Goal: Task Accomplishment & Management: Use online tool/utility

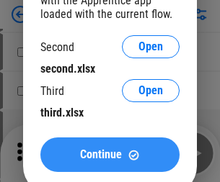
click at [110, 155] on span "Continue" at bounding box center [101, 155] width 42 height 12
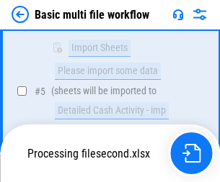
scroll to position [319, 0]
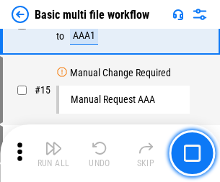
click at [53, 154] on img "button" at bounding box center [53, 148] width 17 height 17
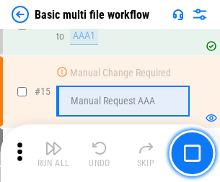
scroll to position [959, 0]
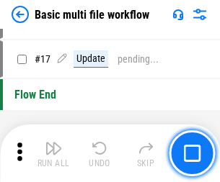
click at [53, 154] on img "button" at bounding box center [53, 148] width 17 height 17
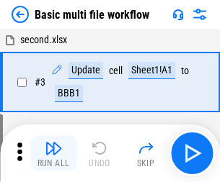
click at [53, 154] on img "button" at bounding box center [53, 148] width 17 height 17
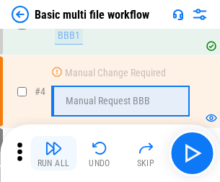
click at [53, 154] on img "button" at bounding box center [53, 148] width 17 height 17
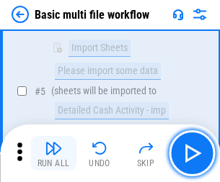
click at [53, 154] on img "button" at bounding box center [53, 148] width 17 height 17
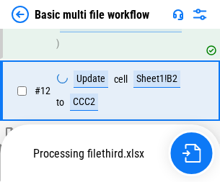
scroll to position [754, 0]
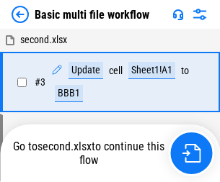
scroll to position [58, 0]
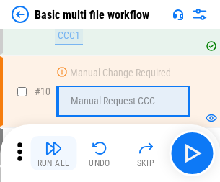
click at [53, 154] on img "button" at bounding box center [53, 148] width 17 height 17
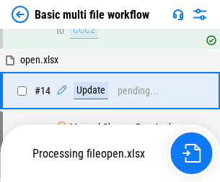
scroll to position [858, 0]
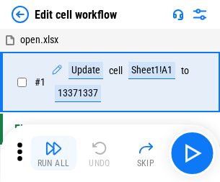
click at [53, 154] on img "button" at bounding box center [53, 148] width 17 height 17
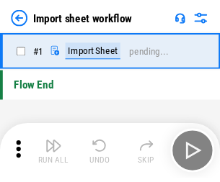
scroll to position [5, 0]
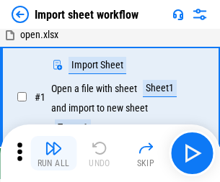
click at [53, 154] on img "button" at bounding box center [53, 148] width 17 height 17
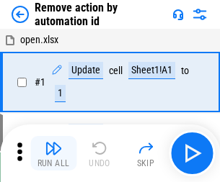
click at [53, 154] on img "button" at bounding box center [53, 148] width 17 height 17
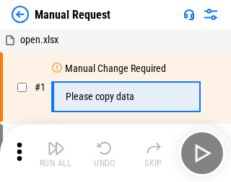
click at [53, 154] on img "button" at bounding box center [56, 148] width 17 height 17
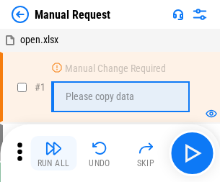
click at [53, 154] on img "button" at bounding box center [53, 148] width 17 height 17
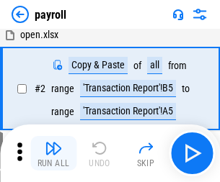
click at [53, 154] on img "button" at bounding box center [53, 148] width 17 height 17
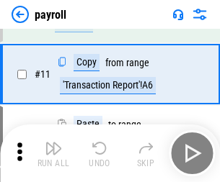
scroll to position [105, 0]
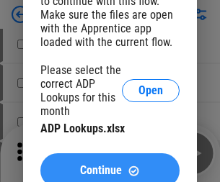
click at [110, 165] on span "Continue" at bounding box center [101, 171] width 42 height 12
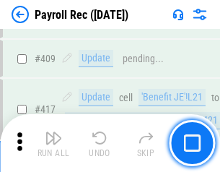
scroll to position [6691, 0]
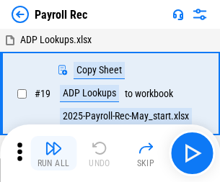
click at [53, 154] on img "button" at bounding box center [53, 148] width 17 height 17
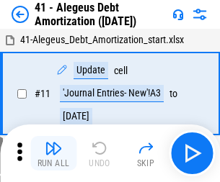
click at [53, 154] on img "button" at bounding box center [53, 148] width 17 height 17
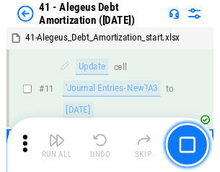
scroll to position [178, 0]
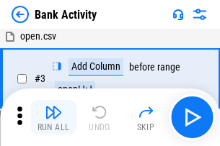
click at [53, 118] on img "button" at bounding box center [53, 112] width 17 height 17
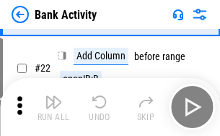
scroll to position [386, 0]
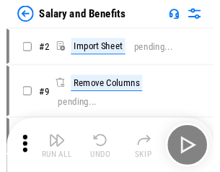
scroll to position [19, 0]
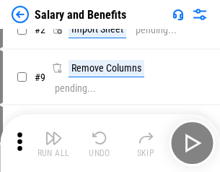
click at [53, 143] on img "button" at bounding box center [53, 137] width 17 height 17
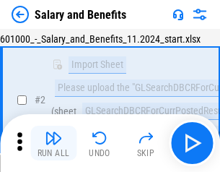
click at [53, 143] on img "button" at bounding box center [53, 137] width 17 height 17
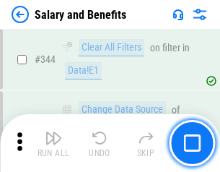
scroll to position [6750, 0]
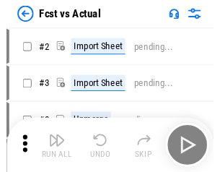
scroll to position [19, 0]
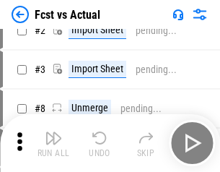
click at [53, 143] on img "button" at bounding box center [53, 137] width 17 height 17
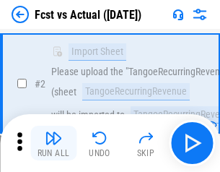
click at [53, 143] on img "button" at bounding box center [53, 137] width 17 height 17
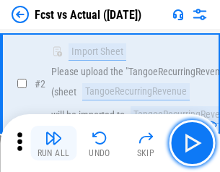
scroll to position [135, 0]
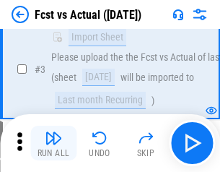
click at [53, 143] on img "button" at bounding box center [53, 137] width 17 height 17
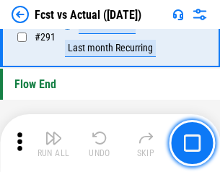
scroll to position [6823, 0]
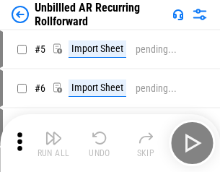
scroll to position [31, 0]
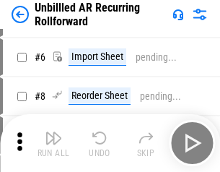
click at [53, 143] on img "button" at bounding box center [53, 137] width 17 height 17
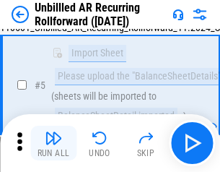
click at [53, 143] on img "button" at bounding box center [53, 137] width 17 height 17
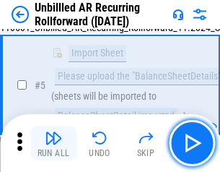
scroll to position [136, 0]
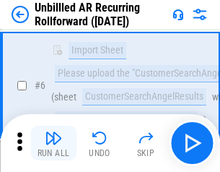
click at [53, 143] on img "button" at bounding box center [53, 137] width 17 height 17
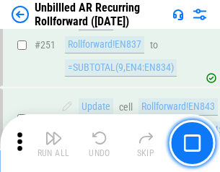
scroll to position [4897, 0]
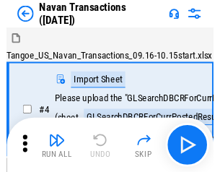
scroll to position [23, 0]
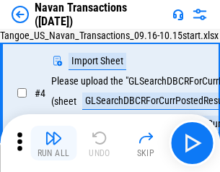
click at [53, 143] on img "button" at bounding box center [53, 137] width 17 height 17
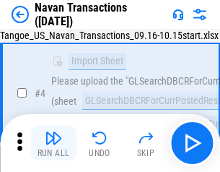
click at [53, 143] on img "button" at bounding box center [53, 137] width 17 height 17
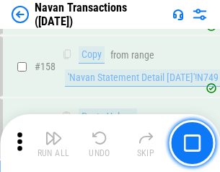
scroll to position [4674, 0]
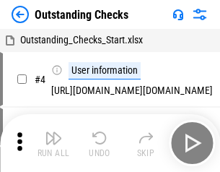
click at [53, 143] on img "button" at bounding box center [53, 137] width 17 height 17
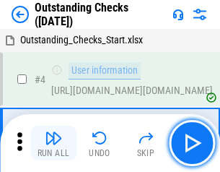
scroll to position [61, 0]
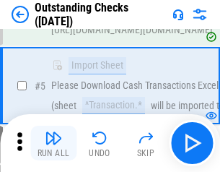
click at [53, 143] on img "button" at bounding box center [53, 137] width 17 height 17
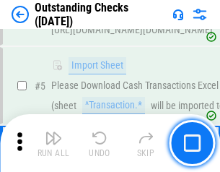
scroll to position [151, 0]
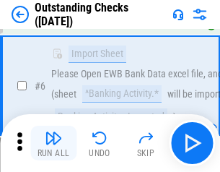
click at [53, 143] on img "button" at bounding box center [53, 137] width 17 height 17
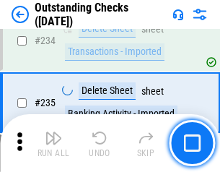
scroll to position [4378, 0]
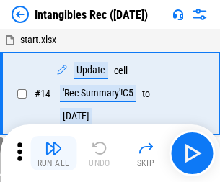
click at [53, 154] on img "button" at bounding box center [53, 148] width 17 height 17
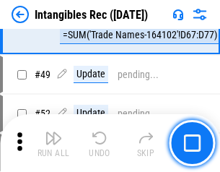
scroll to position [562, 0]
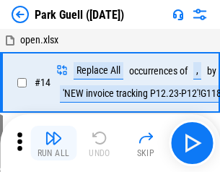
click at [53, 143] on img "button" at bounding box center [53, 137] width 17 height 17
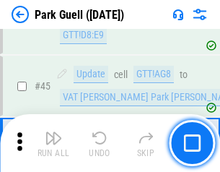
scroll to position [1803, 0]
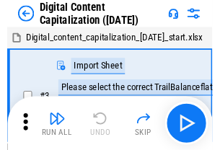
scroll to position [42, 0]
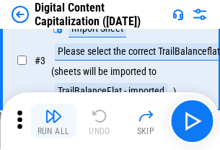
click at [53, 121] on img "button" at bounding box center [53, 115] width 17 height 17
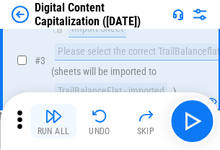
click at [53, 121] on img "button" at bounding box center [53, 115] width 17 height 17
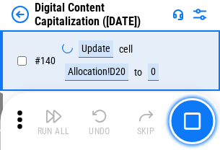
scroll to position [1529, 0]
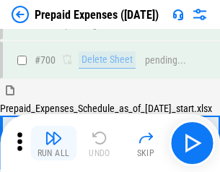
click at [53, 143] on img "button" at bounding box center [53, 137] width 17 height 17
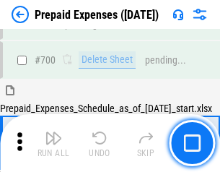
scroll to position [3879, 0]
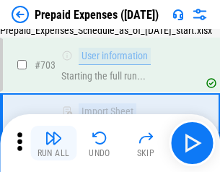
click at [53, 143] on img "button" at bounding box center [53, 137] width 17 height 17
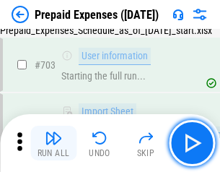
scroll to position [3964, 0]
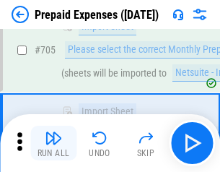
click at [53, 143] on img "button" at bounding box center [53, 137] width 17 height 17
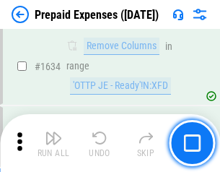
scroll to position [14037, 0]
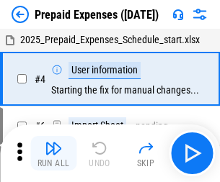
click at [53, 154] on img "button" at bounding box center [53, 148] width 17 height 17
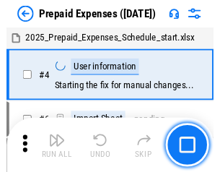
scroll to position [63, 0]
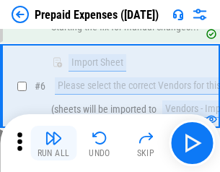
click at [53, 143] on img "button" at bounding box center [53, 137] width 17 height 17
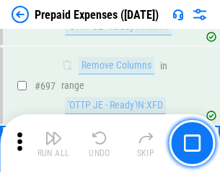
scroll to position [5020, 0]
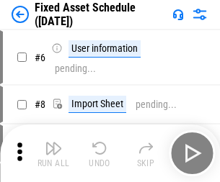
click at [53, 154] on img "button" at bounding box center [53, 148] width 17 height 17
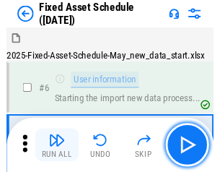
scroll to position [78, 0]
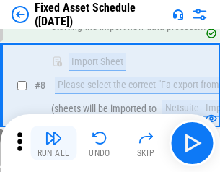
click at [53, 143] on img "button" at bounding box center [53, 137] width 17 height 17
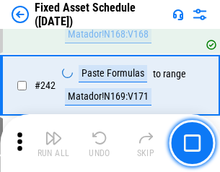
scroll to position [4466, 0]
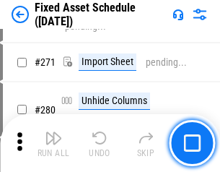
click at [53, 143] on img "button" at bounding box center [53, 137] width 17 height 17
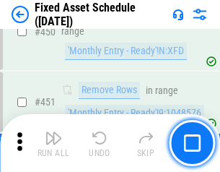
scroll to position [6445, 0]
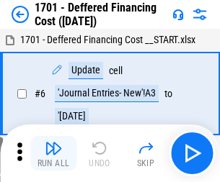
click at [53, 154] on img "button" at bounding box center [53, 148] width 17 height 17
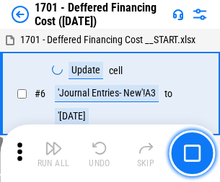
scroll to position [173, 0]
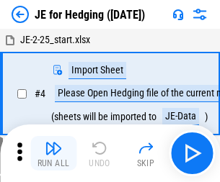
click at [53, 143] on img "button" at bounding box center [53, 148] width 17 height 17
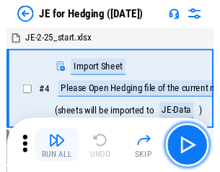
scroll to position [2, 0]
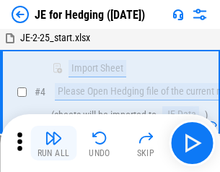
click at [53, 143] on img "button" at bounding box center [53, 137] width 17 height 17
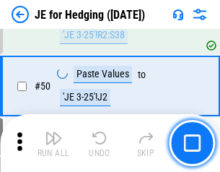
scroll to position [934, 0]
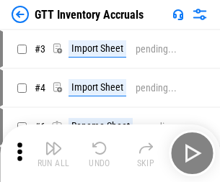
click at [53, 143] on img "button" at bounding box center [53, 148] width 17 height 17
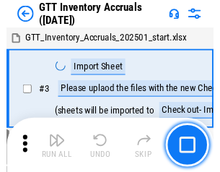
scroll to position [2, 0]
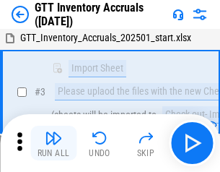
click at [53, 143] on img "button" at bounding box center [53, 137] width 17 height 17
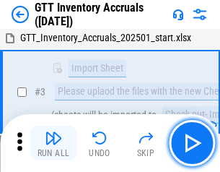
scroll to position [93, 0]
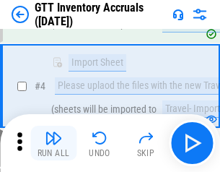
click at [53, 143] on img "button" at bounding box center [53, 137] width 17 height 17
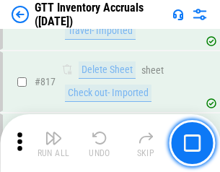
scroll to position [10943, 0]
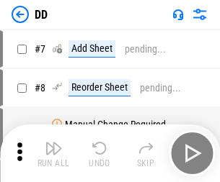
click at [53, 154] on img "button" at bounding box center [53, 148] width 17 height 17
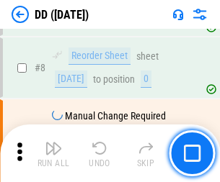
scroll to position [139, 0]
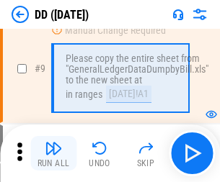
click at [53, 154] on img "button" at bounding box center [53, 148] width 17 height 17
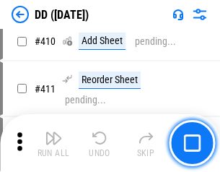
scroll to position [6450, 0]
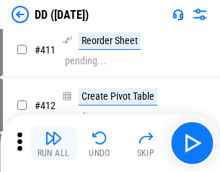
click at [53, 143] on img "button" at bounding box center [53, 137] width 17 height 17
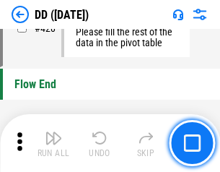
scroll to position [6900, 0]
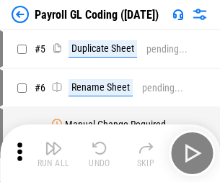
click at [53, 154] on img "button" at bounding box center [53, 148] width 17 height 17
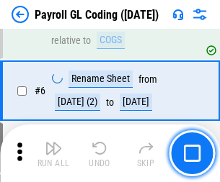
scroll to position [173, 0]
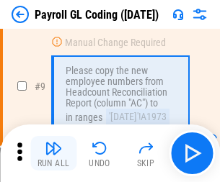
click at [53, 154] on img "button" at bounding box center [53, 148] width 17 height 17
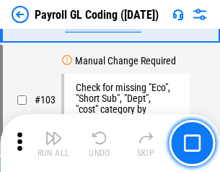
scroll to position [3382, 0]
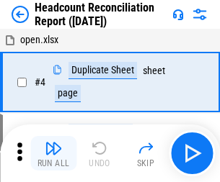
click at [53, 154] on img "button" at bounding box center [53, 148] width 17 height 17
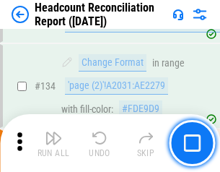
scroll to position [1733, 0]
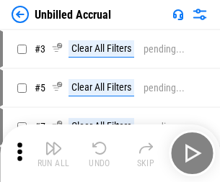
click at [53, 154] on img "button" at bounding box center [53, 148] width 17 height 17
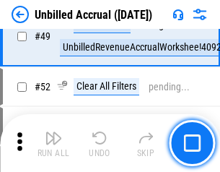
scroll to position [1308, 0]
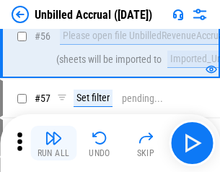
click at [53, 143] on img "button" at bounding box center [53, 137] width 17 height 17
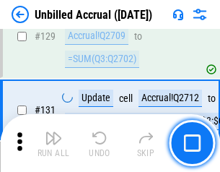
scroll to position [4294, 0]
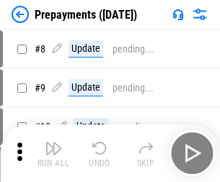
click at [53, 154] on img "button" at bounding box center [53, 148] width 17 height 17
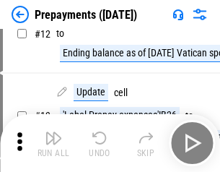
scroll to position [90, 0]
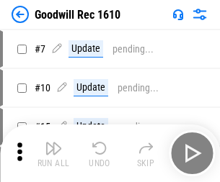
click at [53, 154] on img "button" at bounding box center [53, 148] width 17 height 17
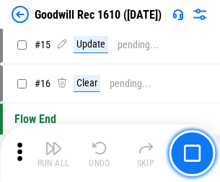
scroll to position [247, 0]
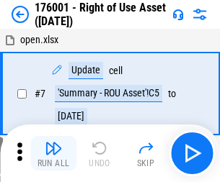
click at [53, 154] on img "button" at bounding box center [53, 148] width 17 height 17
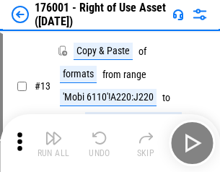
scroll to position [93, 0]
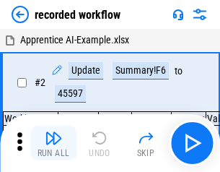
click at [53, 143] on img "button" at bounding box center [53, 137] width 17 height 17
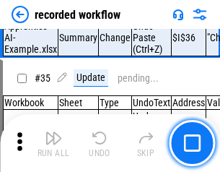
scroll to position [4506, 0]
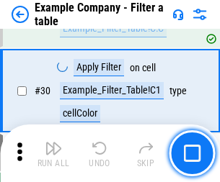
scroll to position [1319, 0]
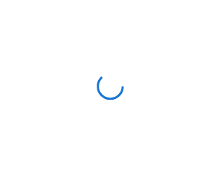
scroll to position [22, 0]
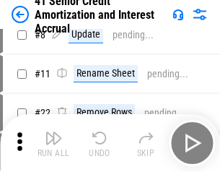
click at [53, 143] on img "button" at bounding box center [53, 137] width 17 height 17
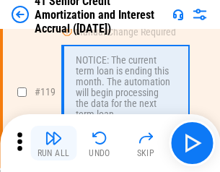
click at [53, 143] on img "button" at bounding box center [53, 137] width 17 height 17
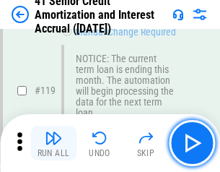
scroll to position [1360, 0]
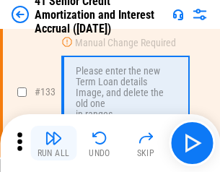
click at [53, 143] on img "button" at bounding box center [53, 137] width 17 height 17
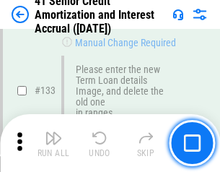
scroll to position [1507, 0]
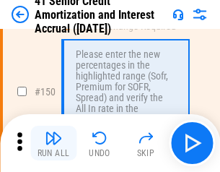
click at [53, 143] on img "button" at bounding box center [53, 137] width 17 height 17
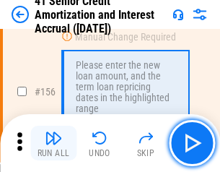
click at [53, 143] on img "button" at bounding box center [53, 137] width 17 height 17
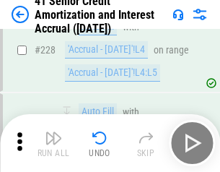
scroll to position [3229, 0]
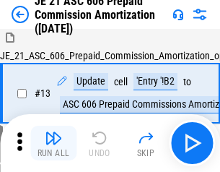
click at [53, 143] on img "button" at bounding box center [53, 137] width 17 height 17
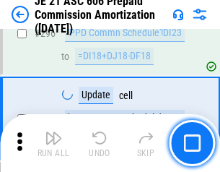
scroll to position [2653, 0]
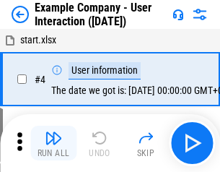
click at [53, 143] on img "button" at bounding box center [53, 137] width 17 height 17
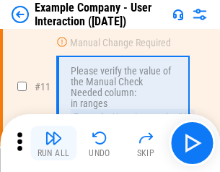
click at [53, 143] on img "button" at bounding box center [53, 137] width 17 height 17
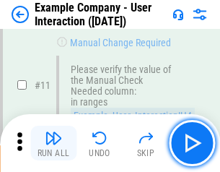
scroll to position [312, 0]
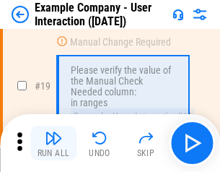
click at [53, 143] on img "button" at bounding box center [53, 137] width 17 height 17
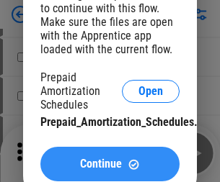
click at [110, 164] on span "Continue" at bounding box center [101, 165] width 42 height 12
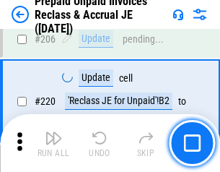
scroll to position [1869, 0]
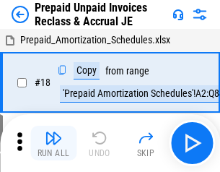
click at [53, 143] on img "button" at bounding box center [53, 137] width 17 height 17
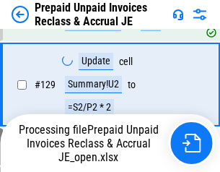
scroll to position [1103, 0]
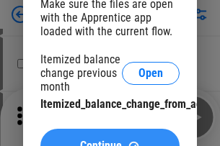
click at [110, 141] on span "Continue" at bounding box center [101, 147] width 42 height 12
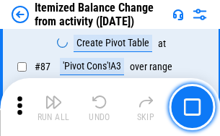
scroll to position [1409, 0]
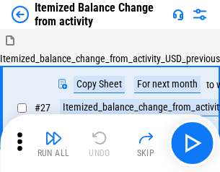
scroll to position [22, 0]
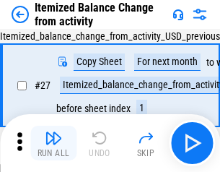
click at [53, 143] on img "button" at bounding box center [53, 137] width 17 height 17
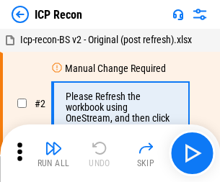
scroll to position [6, 0]
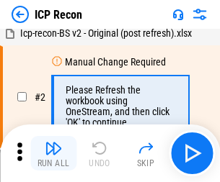
click at [53, 154] on img "button" at bounding box center [53, 148] width 17 height 17
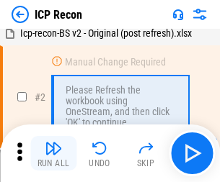
click at [53, 154] on img "button" at bounding box center [53, 148] width 17 height 17
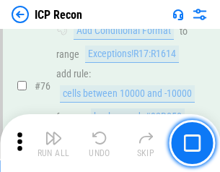
scroll to position [1295, 0]
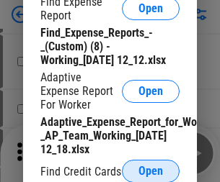
click at [151, 171] on span "Open" at bounding box center [150, 172] width 25 height 12
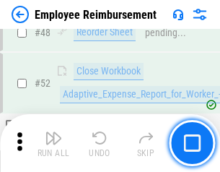
scroll to position [1072, 0]
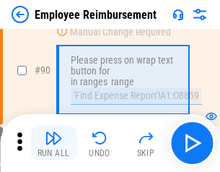
click at [53, 143] on img "button" at bounding box center [53, 137] width 17 height 17
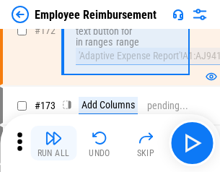
click at [53, 143] on img "button" at bounding box center [53, 137] width 17 height 17
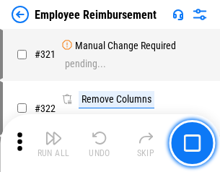
scroll to position [6365, 0]
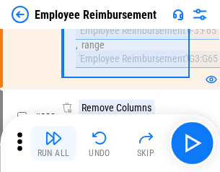
click at [53, 143] on img "button" at bounding box center [53, 137] width 17 height 17
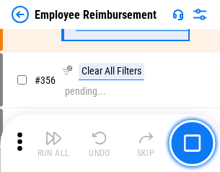
click at [53, 143] on img "button" at bounding box center [53, 137] width 17 height 17
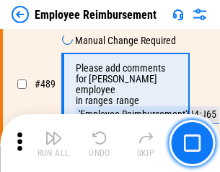
scroll to position [9163, 0]
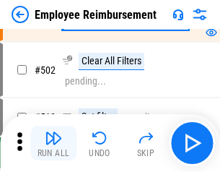
click at [53, 143] on img "button" at bounding box center [53, 137] width 17 height 17
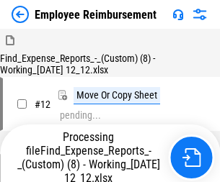
scroll to position [49, 0]
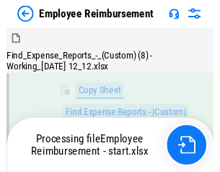
scroll to position [293, 0]
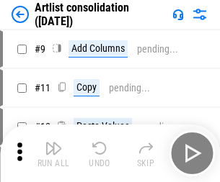
click at [53, 154] on img "button" at bounding box center [53, 148] width 17 height 17
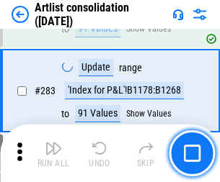
scroll to position [5962, 0]
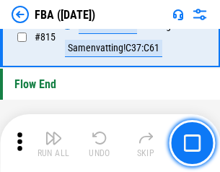
scroll to position [12906, 0]
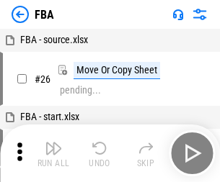
scroll to position [14, 0]
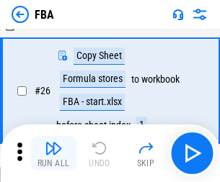
click at [53, 154] on img "button" at bounding box center [53, 148] width 17 height 17
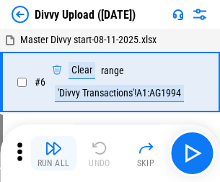
click at [53, 154] on img "button" at bounding box center [53, 148] width 17 height 17
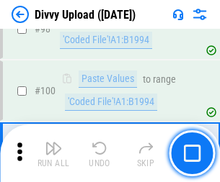
scroll to position [1206, 0]
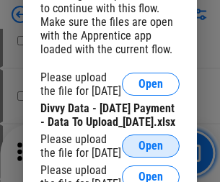
click at [151, 152] on span "Open" at bounding box center [150, 147] width 25 height 12
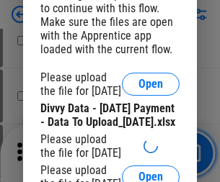
scroll to position [1325, 0]
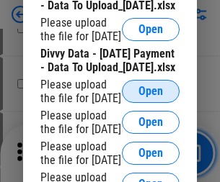
click at [151, 97] on span "Open" at bounding box center [150, 92] width 25 height 12
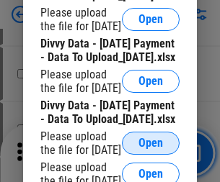
click at [151, 138] on span "Open" at bounding box center [150, 144] width 25 height 12
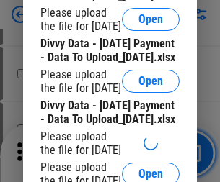
scroll to position [1672, 0]
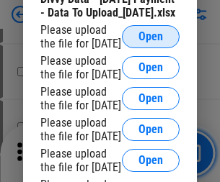
click at [151, 43] on span "Open" at bounding box center [150, 37] width 25 height 12
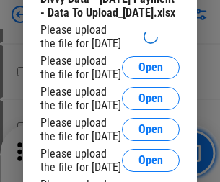
scroll to position [1683, 0]
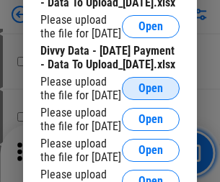
click at [151, 91] on span "Open" at bounding box center [150, 89] width 25 height 12
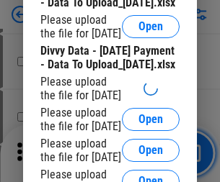
scroll to position [1851, 0]
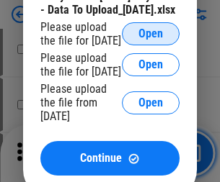
click at [151, 40] on span "Open" at bounding box center [150, 34] width 25 height 12
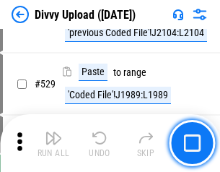
scroll to position [7447, 0]
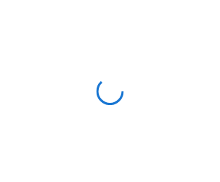
scroll to position [1206, 0]
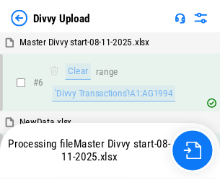
scroll to position [1206, 0]
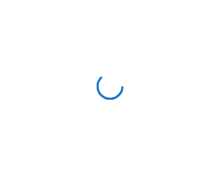
scroll to position [1206, 0]
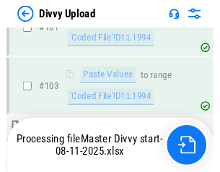
scroll to position [1592, 0]
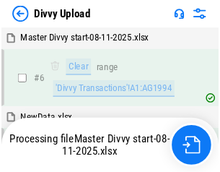
scroll to position [1206, 0]
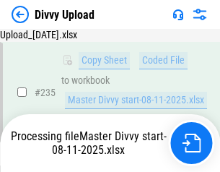
scroll to position [3495, 0]
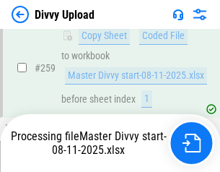
scroll to position [3813, 0]
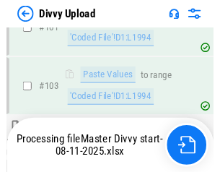
scroll to position [1592, 0]
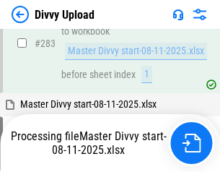
scroll to position [4256, 0]
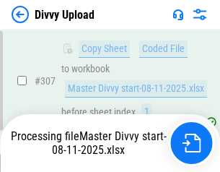
scroll to position [4637, 0]
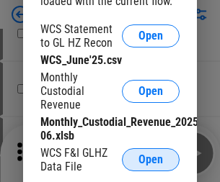
click at [151, 160] on span "Open" at bounding box center [150, 160] width 25 height 12
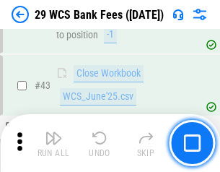
scroll to position [589, 0]
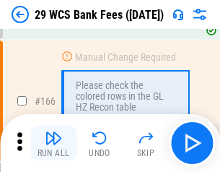
click at [53, 143] on img "button" at bounding box center [53, 137] width 17 height 17
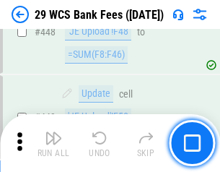
scroll to position [6981, 0]
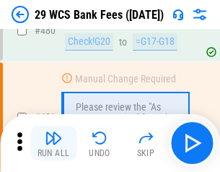
click at [53, 143] on img "button" at bounding box center [53, 137] width 17 height 17
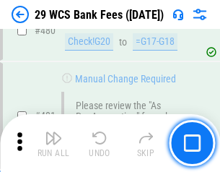
scroll to position [7434, 0]
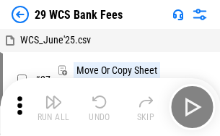
scroll to position [26, 0]
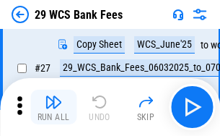
click at [53, 107] on img "button" at bounding box center [53, 101] width 17 height 17
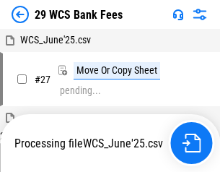
scroll to position [288, 0]
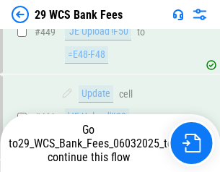
scroll to position [7333, 0]
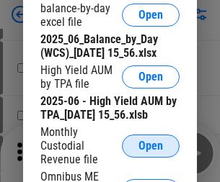
click at [151, 152] on span "Open" at bounding box center [150, 147] width 25 height 12
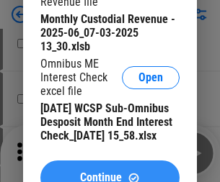
click at [110, 172] on span "Continue" at bounding box center [101, 178] width 42 height 12
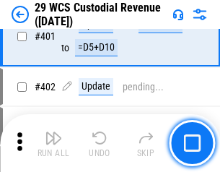
scroll to position [6677, 0]
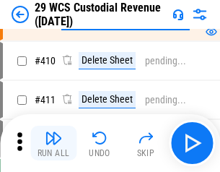
click at [53, 143] on img "button" at bounding box center [53, 137] width 17 height 17
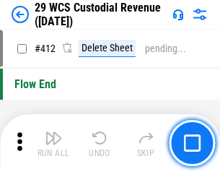
scroll to position [6885, 0]
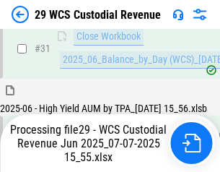
scroll to position [740, 0]
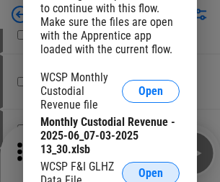
click at [151, 171] on span "Open" at bounding box center [150, 174] width 25 height 12
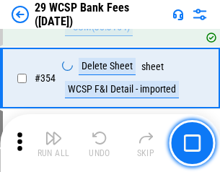
scroll to position [4792, 0]
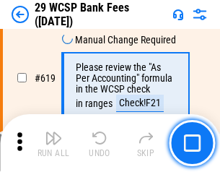
click at [53, 143] on img "button" at bounding box center [53, 137] width 17 height 17
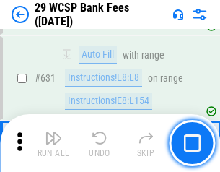
scroll to position [8310, 0]
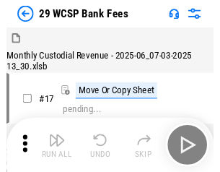
scroll to position [35, 0]
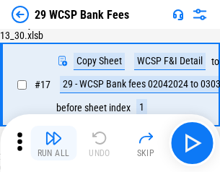
click at [53, 143] on img "button" at bounding box center [53, 137] width 17 height 17
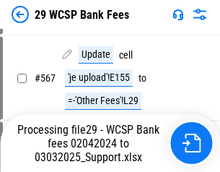
scroll to position [6257, 0]
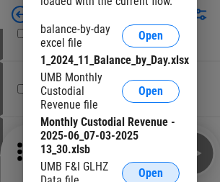
click at [151, 171] on span "Open" at bounding box center [150, 174] width 25 height 12
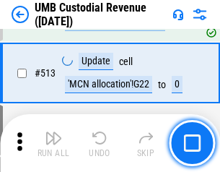
scroll to position [6973, 0]
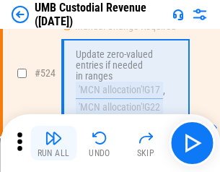
click at [53, 143] on img "button" at bounding box center [53, 137] width 17 height 17
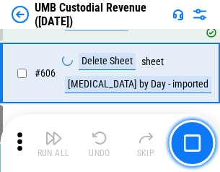
scroll to position [8322, 0]
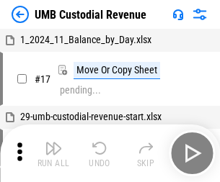
click at [53, 154] on img "button" at bounding box center [53, 148] width 17 height 17
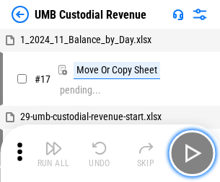
scroll to position [11, 0]
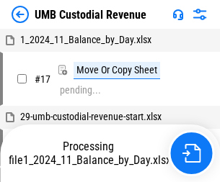
scroll to position [11, 0]
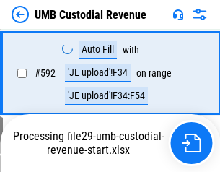
scroll to position [8165, 0]
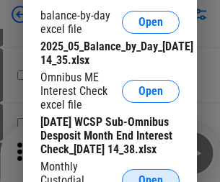
click at [151, 175] on span "Open" at bounding box center [150, 181] width 25 height 12
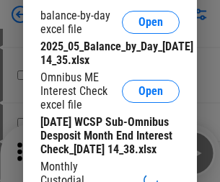
scroll to position [274, 0]
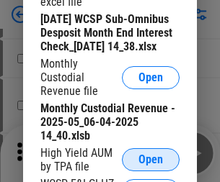
click at [151, 166] on span "Open" at bounding box center [150, 160] width 25 height 12
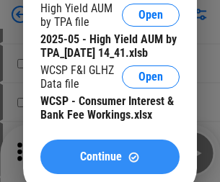
click at [110, 163] on span "Continue" at bounding box center [101, 157] width 42 height 12
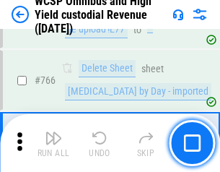
scroll to position [11747, 0]
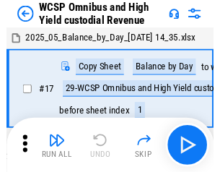
scroll to position [8, 0]
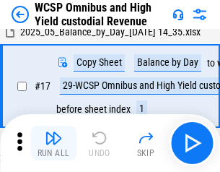
click at [53, 143] on img "button" at bounding box center [53, 137] width 17 height 17
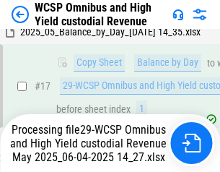
scroll to position [300, 0]
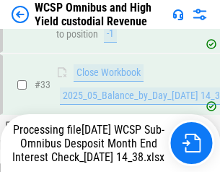
scroll to position [640, 0]
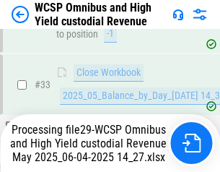
scroll to position [714, 0]
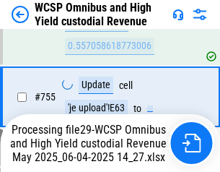
scroll to position [11714, 0]
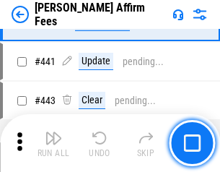
scroll to position [3316, 0]
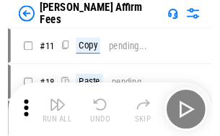
scroll to position [14, 0]
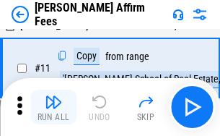
click at [53, 107] on img "button" at bounding box center [53, 101] width 17 height 17
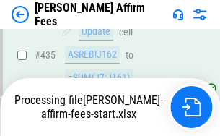
scroll to position [3272, 0]
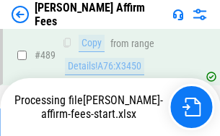
scroll to position [3803, 0]
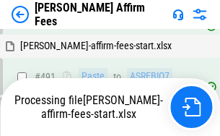
scroll to position [3938, 0]
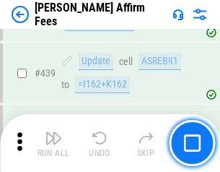
scroll to position [3763, 0]
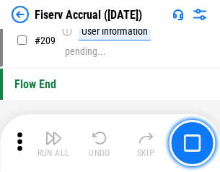
scroll to position [4477, 0]
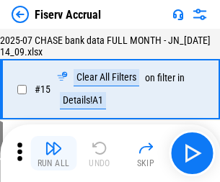
click at [53, 154] on img "button" at bounding box center [53, 148] width 17 height 17
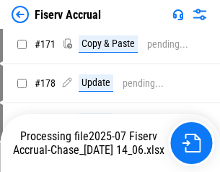
scroll to position [3988, 0]
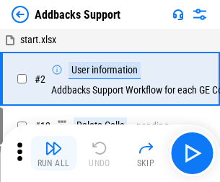
click at [53, 143] on img "button" at bounding box center [53, 148] width 17 height 17
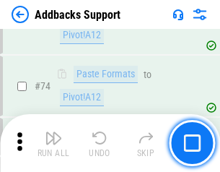
scroll to position [1050, 0]
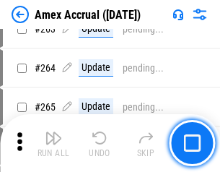
scroll to position [4128, 0]
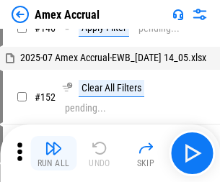
click at [53, 154] on img "button" at bounding box center [53, 148] width 17 height 17
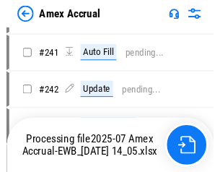
scroll to position [4112, 0]
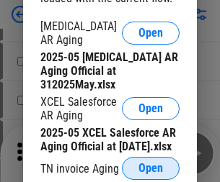
click at [151, 164] on span "Open" at bounding box center [150, 169] width 25 height 12
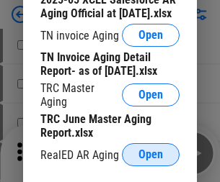
click at [151, 151] on span "Open" at bounding box center [150, 155] width 25 height 12
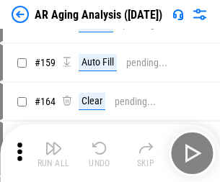
scroll to position [549, 0]
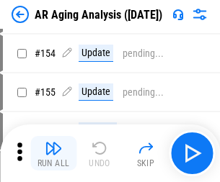
click at [53, 154] on img "button" at bounding box center [53, 148] width 17 height 17
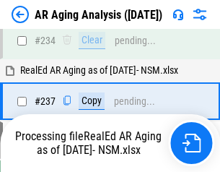
scroll to position [2235, 0]
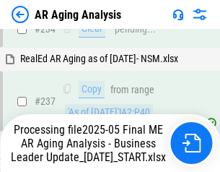
scroll to position [2278, 0]
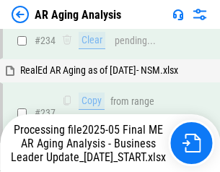
scroll to position [2278, 0]
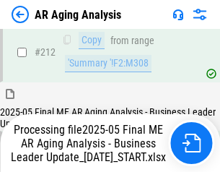
scroll to position [2218, 0]
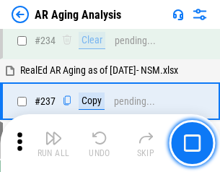
scroll to position [2218, 0]
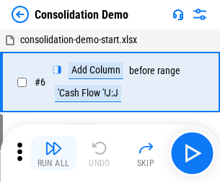
click at [53, 154] on img "button" at bounding box center [53, 148] width 17 height 17
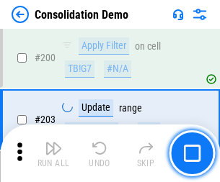
scroll to position [4521, 0]
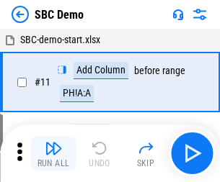
click at [53, 154] on img "button" at bounding box center [53, 148] width 17 height 17
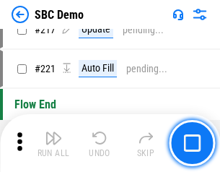
scroll to position [3559, 0]
